Goal: Complete application form

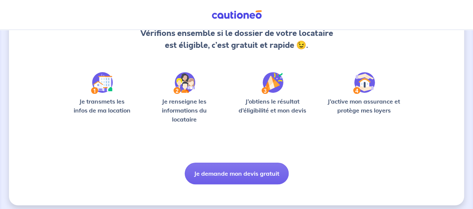
scroll to position [87, 0]
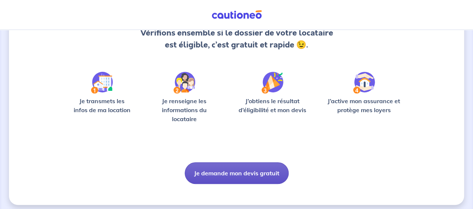
click at [259, 173] on button "Je demande mon devis gratuit" at bounding box center [237, 173] width 104 height 22
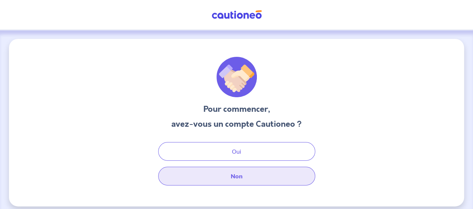
click at [232, 178] on button "Non" at bounding box center [236, 176] width 157 height 19
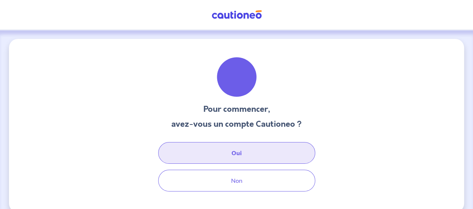
click at [222, 149] on button "Oui" at bounding box center [236, 153] width 157 height 22
